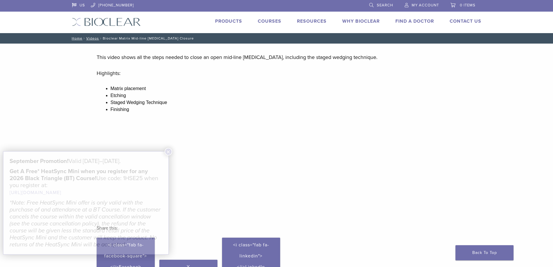
click at [234, 18] on li "Products" at bounding box center [228, 21] width 27 height 7
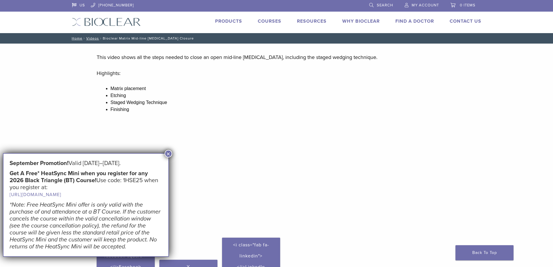
click at [232, 21] on link "Products" at bounding box center [228, 21] width 27 height 6
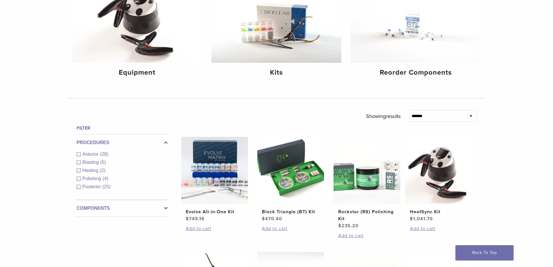
scroll to position [145, 0]
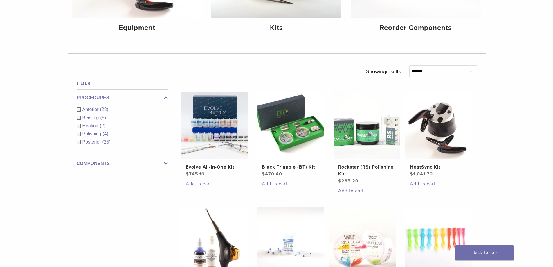
click at [8, 68] on div "**********" at bounding box center [276, 214] width 553 height 566
click at [462, 72] on select "**********" at bounding box center [443, 71] width 68 height 12
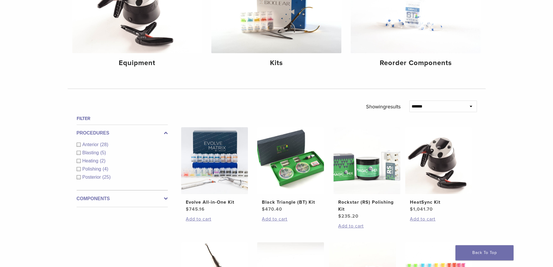
scroll to position [116, 0]
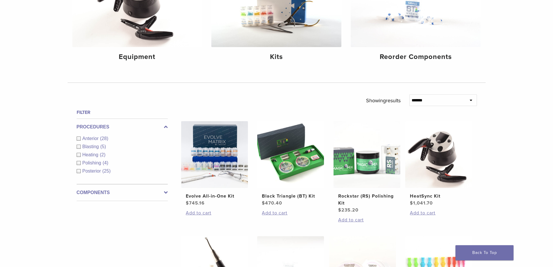
click at [119, 191] on label "Components" at bounding box center [122, 192] width 91 height 7
click at [130, 126] on label "Procedures" at bounding box center [122, 126] width 91 height 7
click at [98, 138] on span "Anterior" at bounding box center [91, 138] width 18 height 5
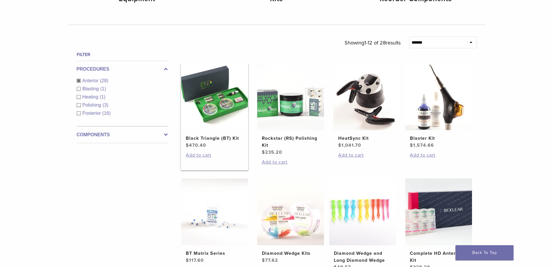
scroll to position [203, 0]
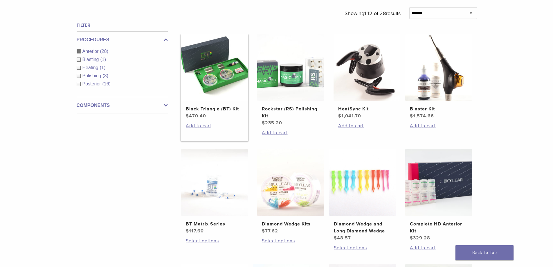
click at [219, 110] on h2 "Black Triangle (BT) Kit" at bounding box center [214, 108] width 57 height 7
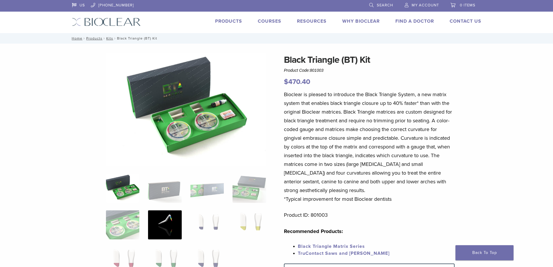
click at [160, 218] on img at bounding box center [164, 224] width 33 height 29
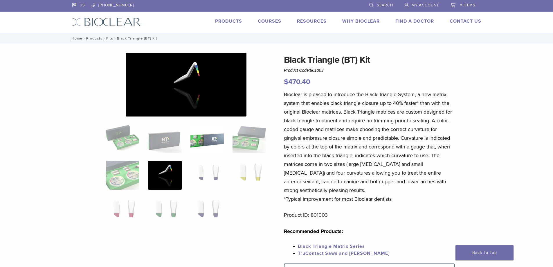
click at [200, 151] on img at bounding box center [206, 138] width 33 height 29
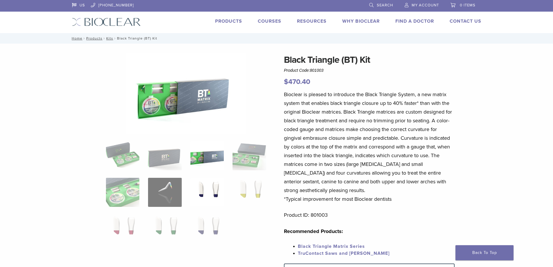
click at [211, 185] on img at bounding box center [206, 192] width 33 height 29
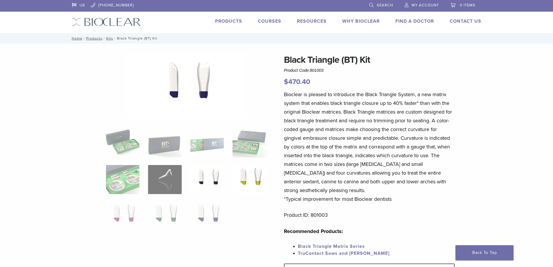
click at [253, 169] on img at bounding box center [248, 179] width 33 height 29
click at [215, 218] on img at bounding box center [206, 215] width 33 height 29
click at [188, 215] on ol at bounding box center [186, 183] width 169 height 110
click at [154, 216] on img at bounding box center [164, 215] width 33 height 29
click at [122, 223] on img at bounding box center [122, 215] width 33 height 29
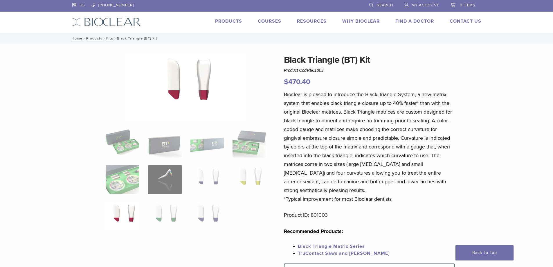
click at [101, 223] on div "Black Triangle (BT) Kit Product Code: 801003 $ 470.40 Black Triangle (BT) Kit P…" at bounding box center [277, 246] width 418 height 386
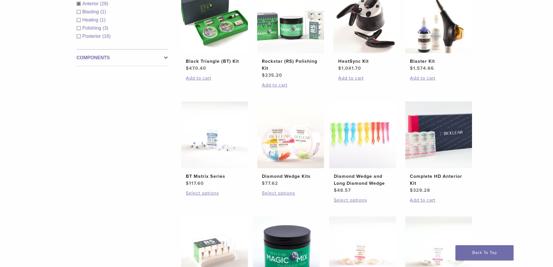
scroll to position [261, 0]
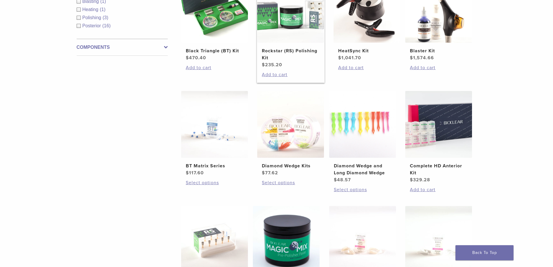
click at [291, 53] on h2 "Rockstar (RS) Polishing Kit" at bounding box center [290, 54] width 57 height 14
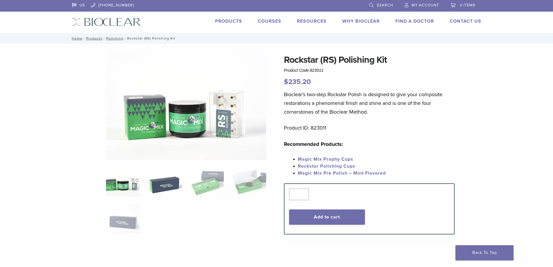
click at [167, 173] on img at bounding box center [164, 181] width 33 height 29
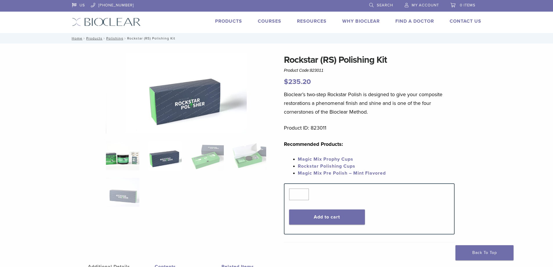
click at [111, 148] on img at bounding box center [122, 155] width 33 height 29
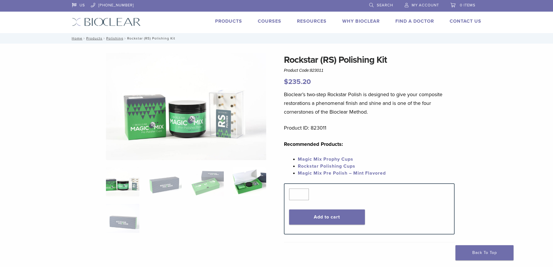
click at [249, 183] on img at bounding box center [248, 181] width 33 height 29
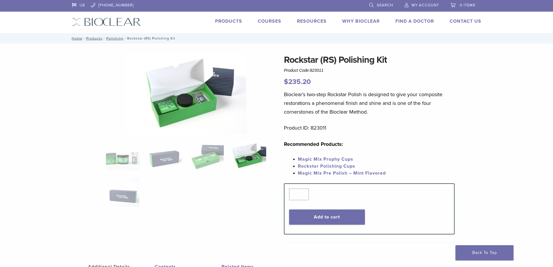
click at [246, 158] on img at bounding box center [248, 155] width 33 height 29
click at [221, 149] on img at bounding box center [206, 155] width 33 height 29
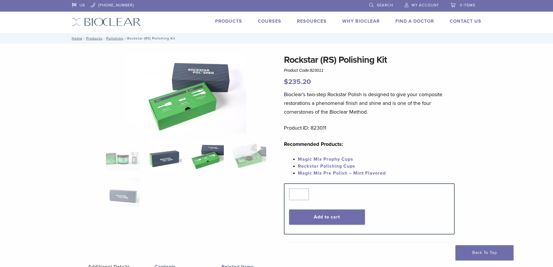
click at [163, 155] on img at bounding box center [164, 155] width 33 height 29
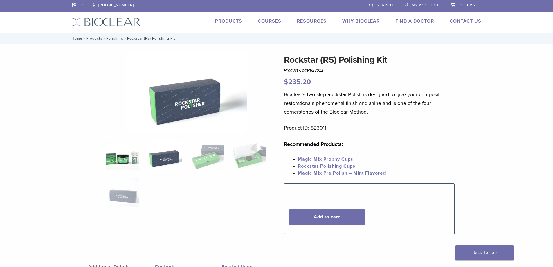
click at [122, 154] on img at bounding box center [122, 155] width 33 height 29
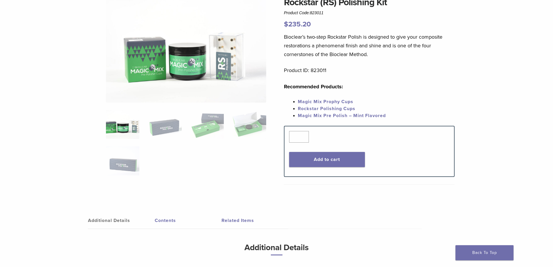
scroll to position [58, 0]
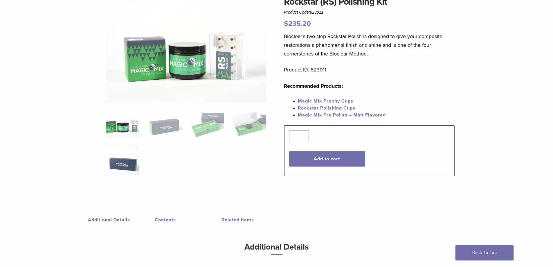
click at [136, 158] on img at bounding box center [122, 160] width 33 height 29
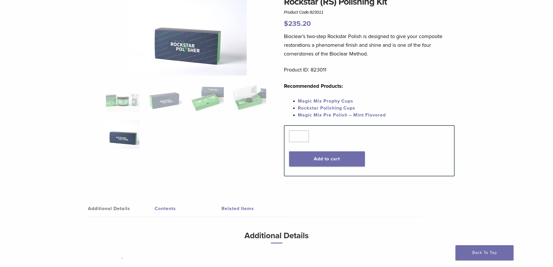
scroll to position [222, 0]
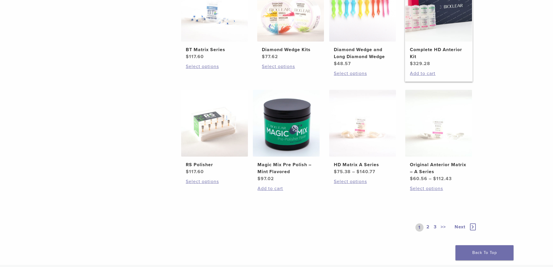
scroll to position [348, 0]
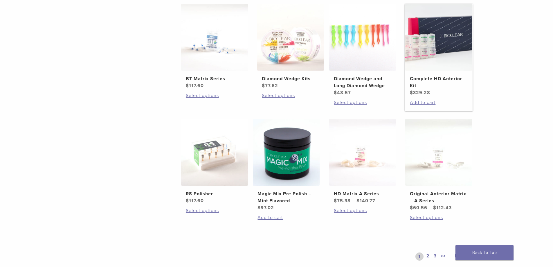
click at [454, 64] on img at bounding box center [438, 37] width 67 height 67
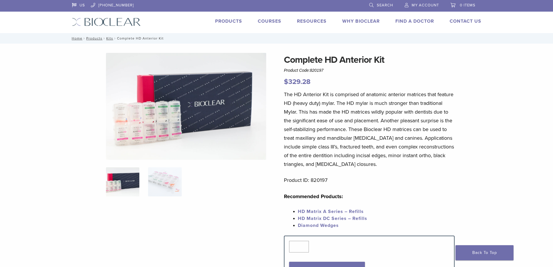
click at [160, 128] on img at bounding box center [186, 106] width 160 height 107
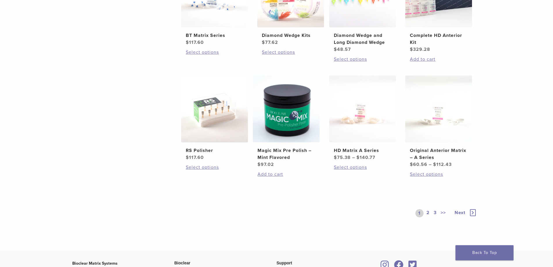
scroll to position [435, 0]
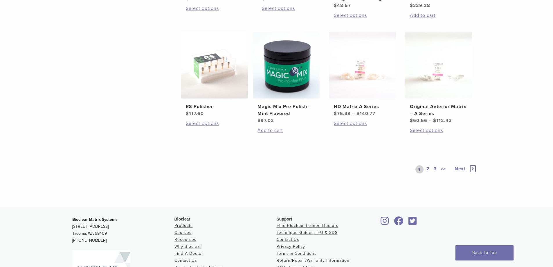
click at [429, 166] on link "2" at bounding box center [428, 169] width 6 height 8
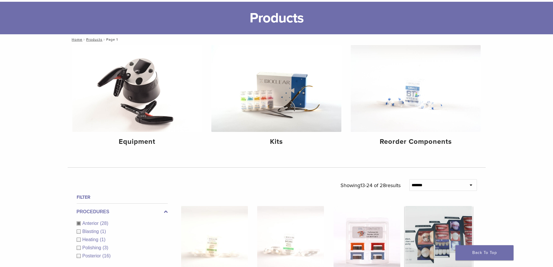
scroll to position [29, 0]
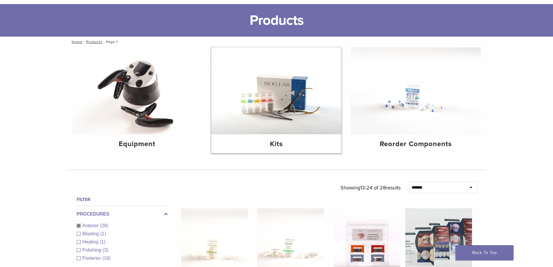
click at [283, 103] on img at bounding box center [276, 90] width 130 height 87
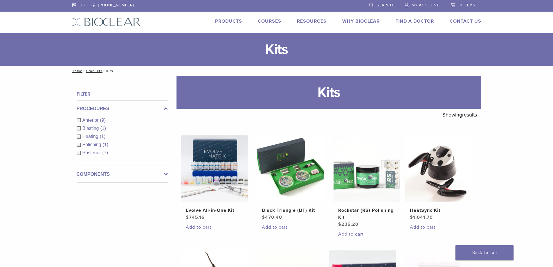
click at [106, 13] on div "US [PHONE_NUMBER] Search My Account 0 items Cart No products in the cart. Back …" at bounding box center [277, 16] width 418 height 33
click at [103, 23] on img at bounding box center [106, 22] width 69 height 8
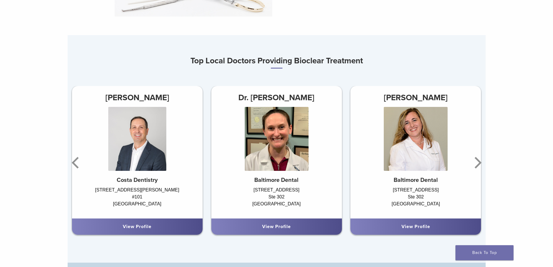
scroll to position [377, 0]
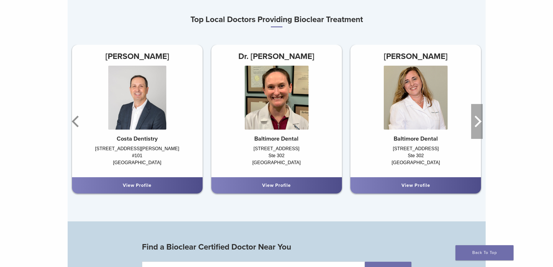
click at [477, 124] on icon "Next" at bounding box center [477, 121] width 12 height 35
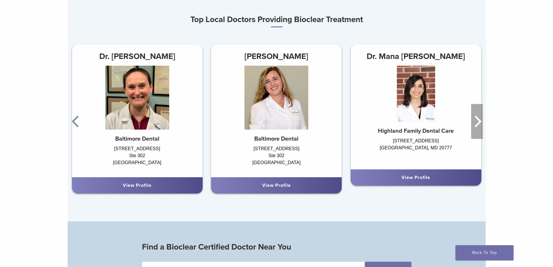
click at [477, 124] on icon "Next" at bounding box center [477, 121] width 12 height 35
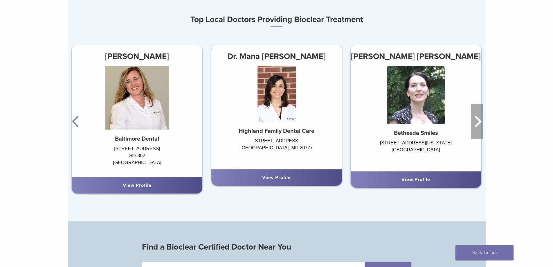
click at [477, 124] on icon "Next" at bounding box center [477, 121] width 12 height 35
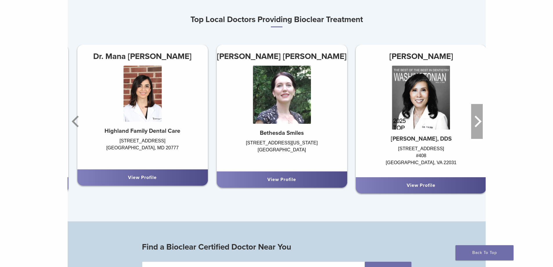
click at [477, 124] on icon "Next" at bounding box center [477, 121] width 12 height 35
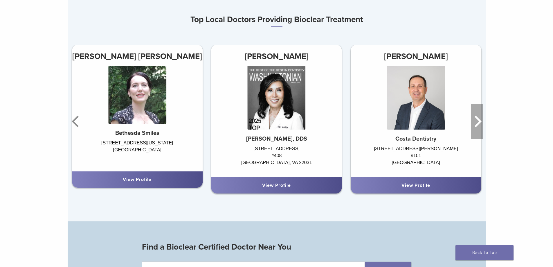
click at [477, 124] on icon "Next" at bounding box center [477, 121] width 12 height 35
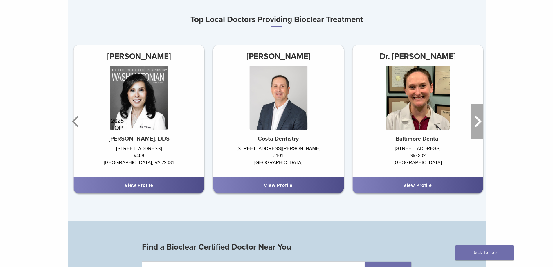
click at [477, 124] on icon "Next" at bounding box center [477, 121] width 12 height 35
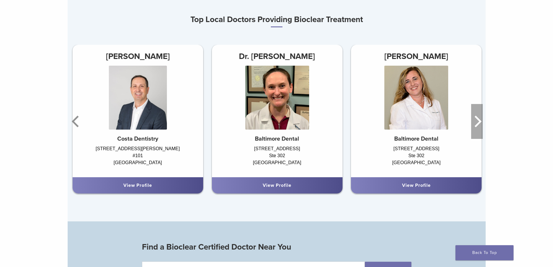
click at [477, 124] on icon "Next" at bounding box center [477, 121] width 12 height 35
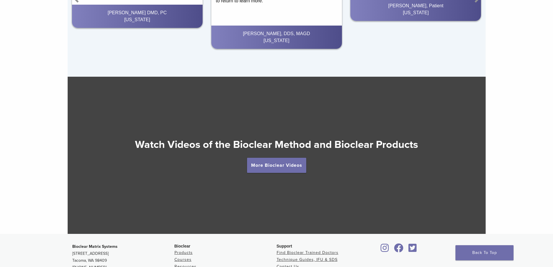
scroll to position [1093, 0]
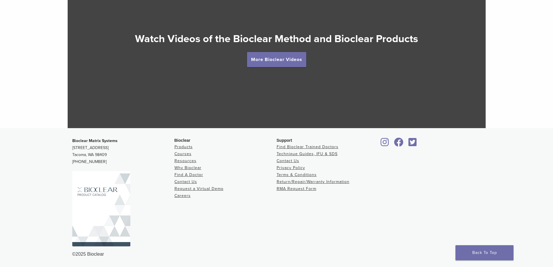
click at [85, 222] on img at bounding box center [101, 208] width 58 height 75
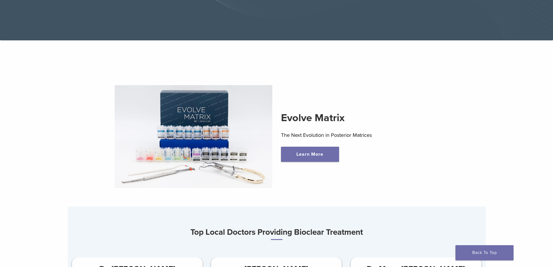
scroll to position [0, 0]
